Goal: Information Seeking & Learning: Learn about a topic

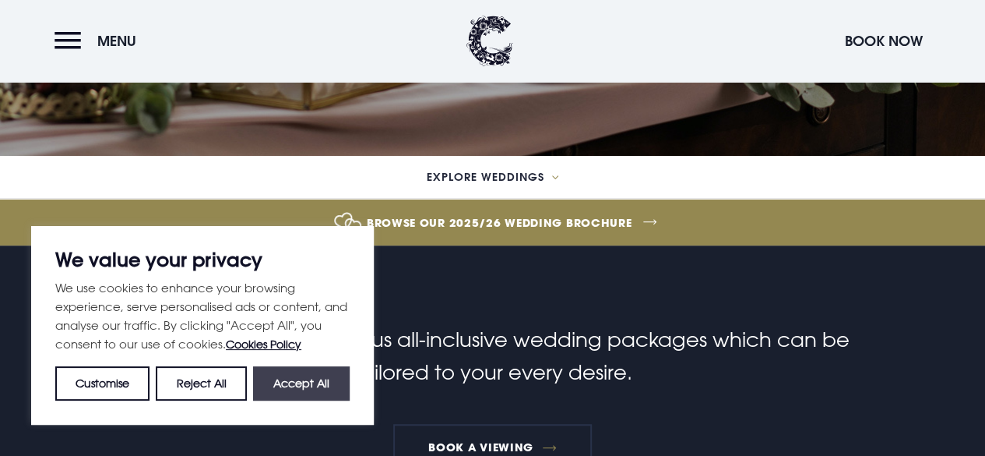
click at [297, 382] on button "Accept All" at bounding box center [301, 383] width 97 height 34
checkbox input "true"
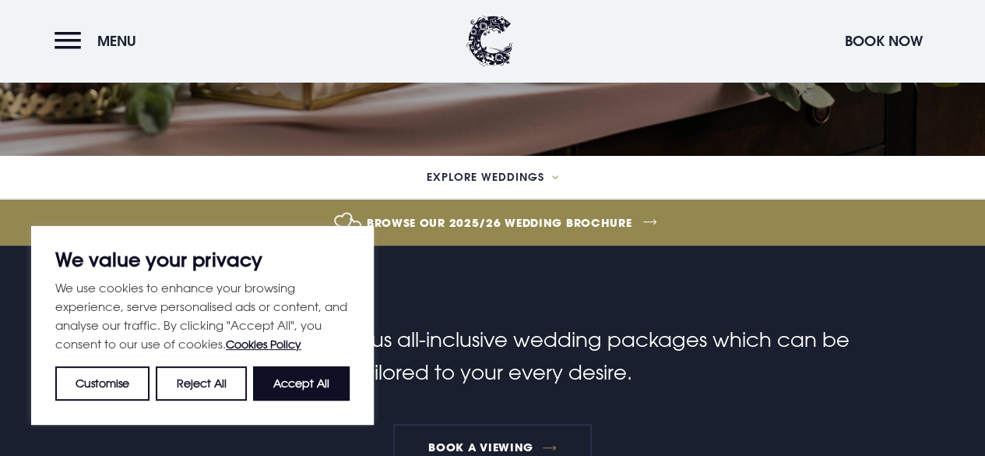
checkbox input "true"
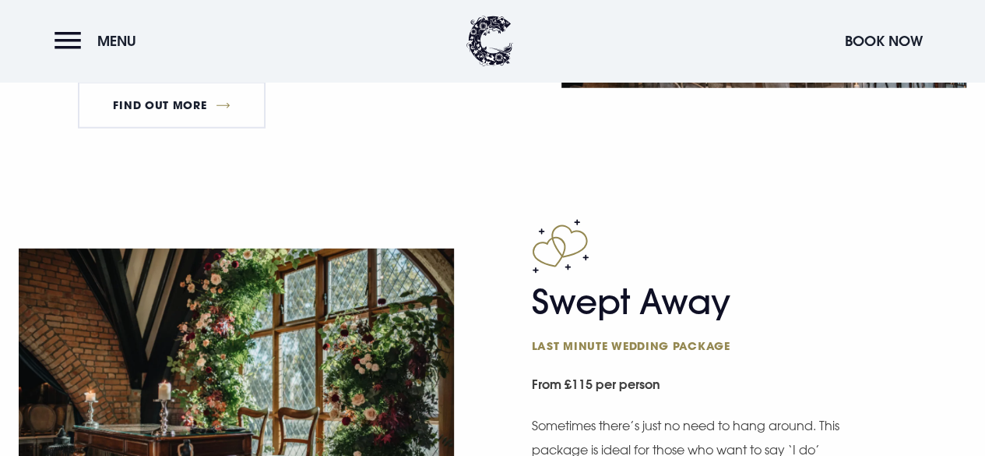
scroll to position [2258, 0]
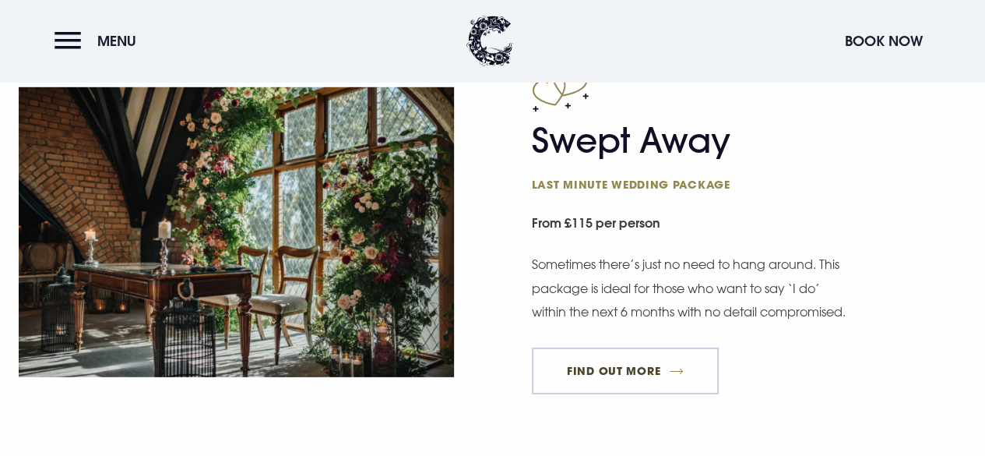
click at [629, 389] on link "FIND OUT MORE" at bounding box center [626, 370] width 188 height 47
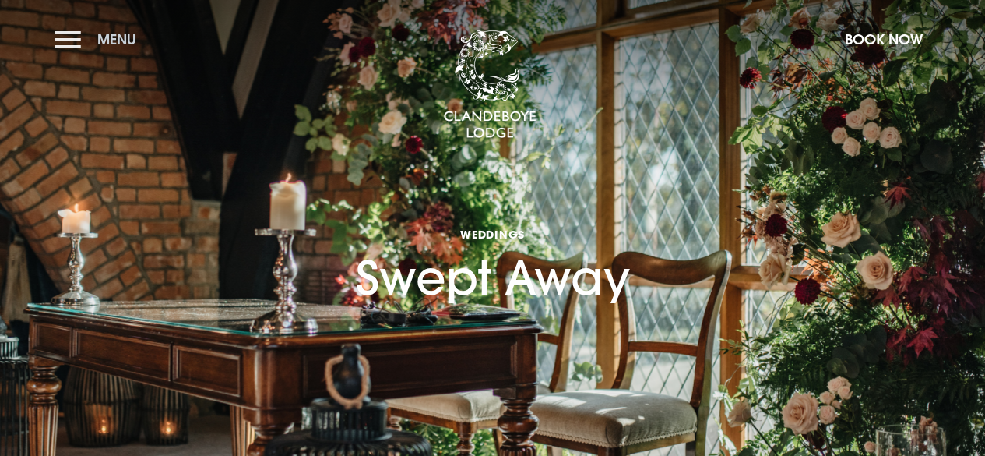
click at [87, 44] on button "Menu" at bounding box center [100, 39] width 90 height 33
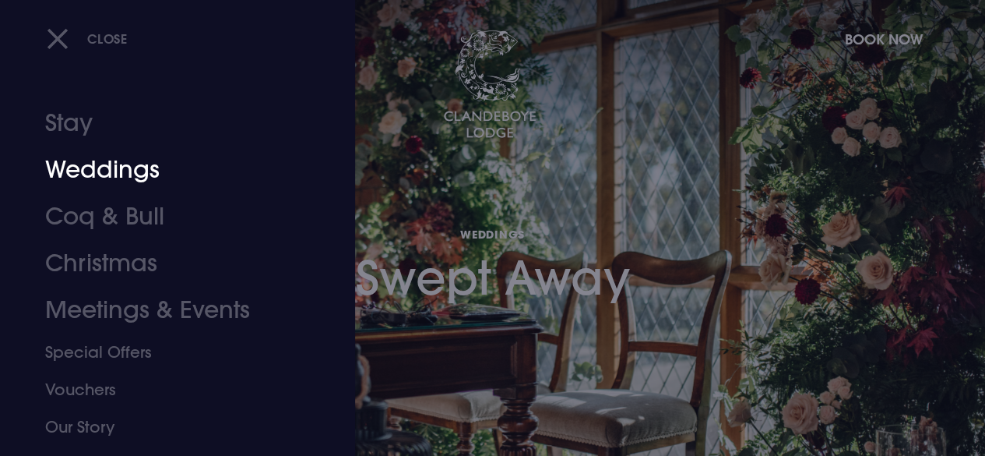
click at [154, 173] on link "Weddings" at bounding box center [167, 169] width 244 height 47
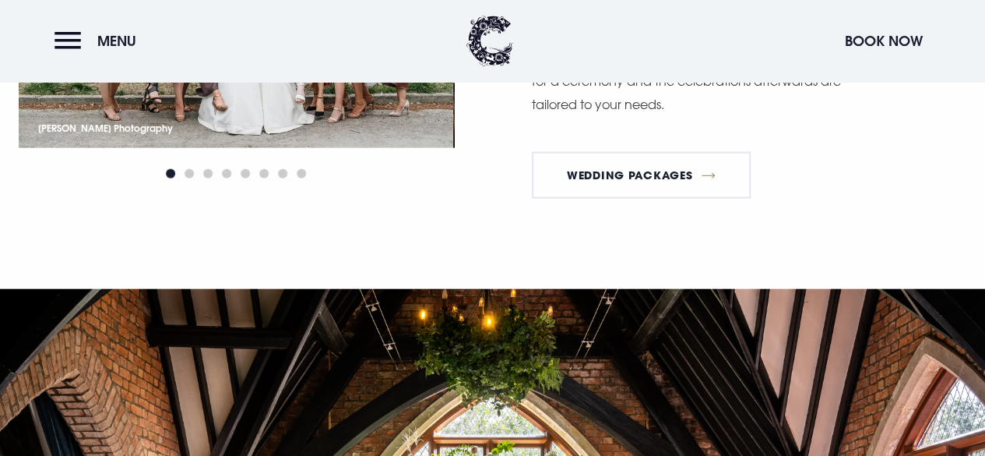
scroll to position [1791, 0]
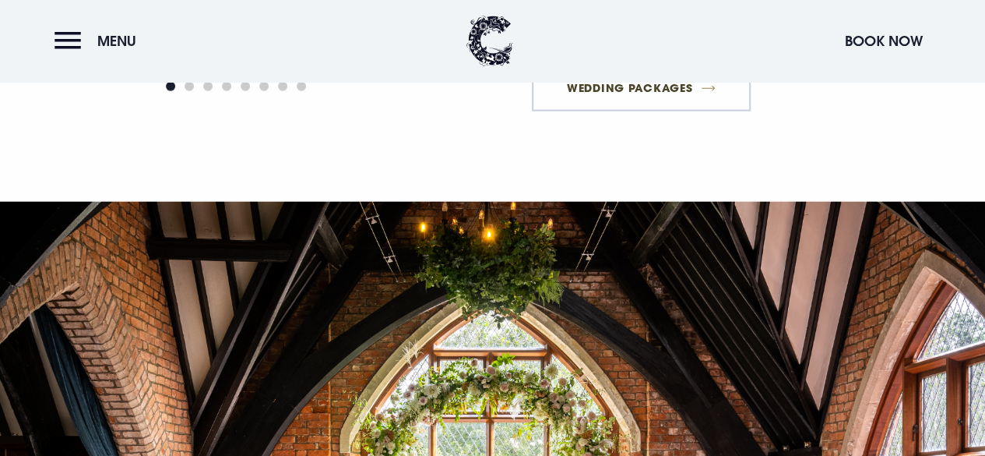
click at [640, 106] on link "Wedding Packages" at bounding box center [642, 88] width 220 height 47
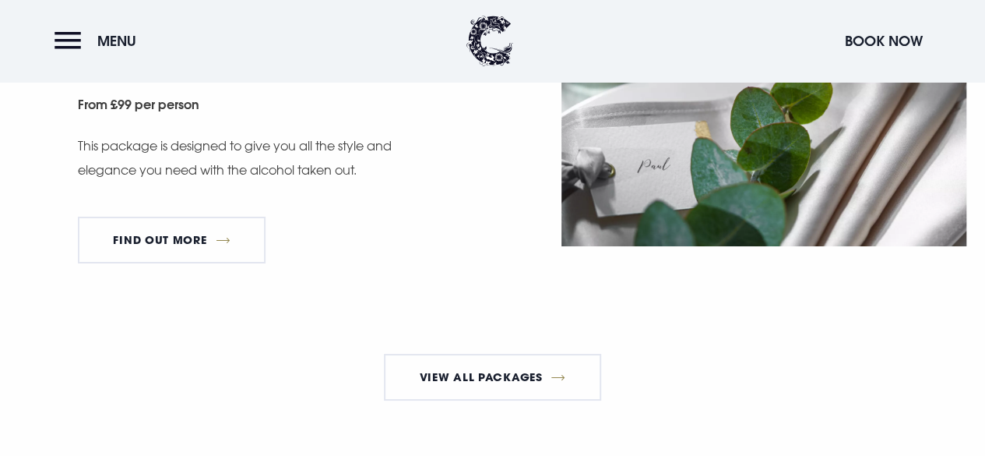
scroll to position [2882, 0]
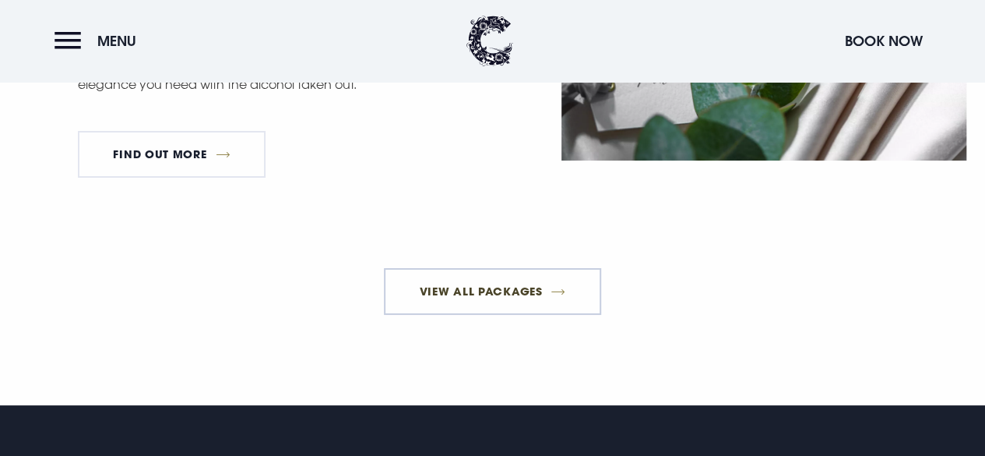
click at [523, 308] on link "View All Packages" at bounding box center [492, 291] width 217 height 47
